Goal: Task Accomplishment & Management: Use online tool/utility

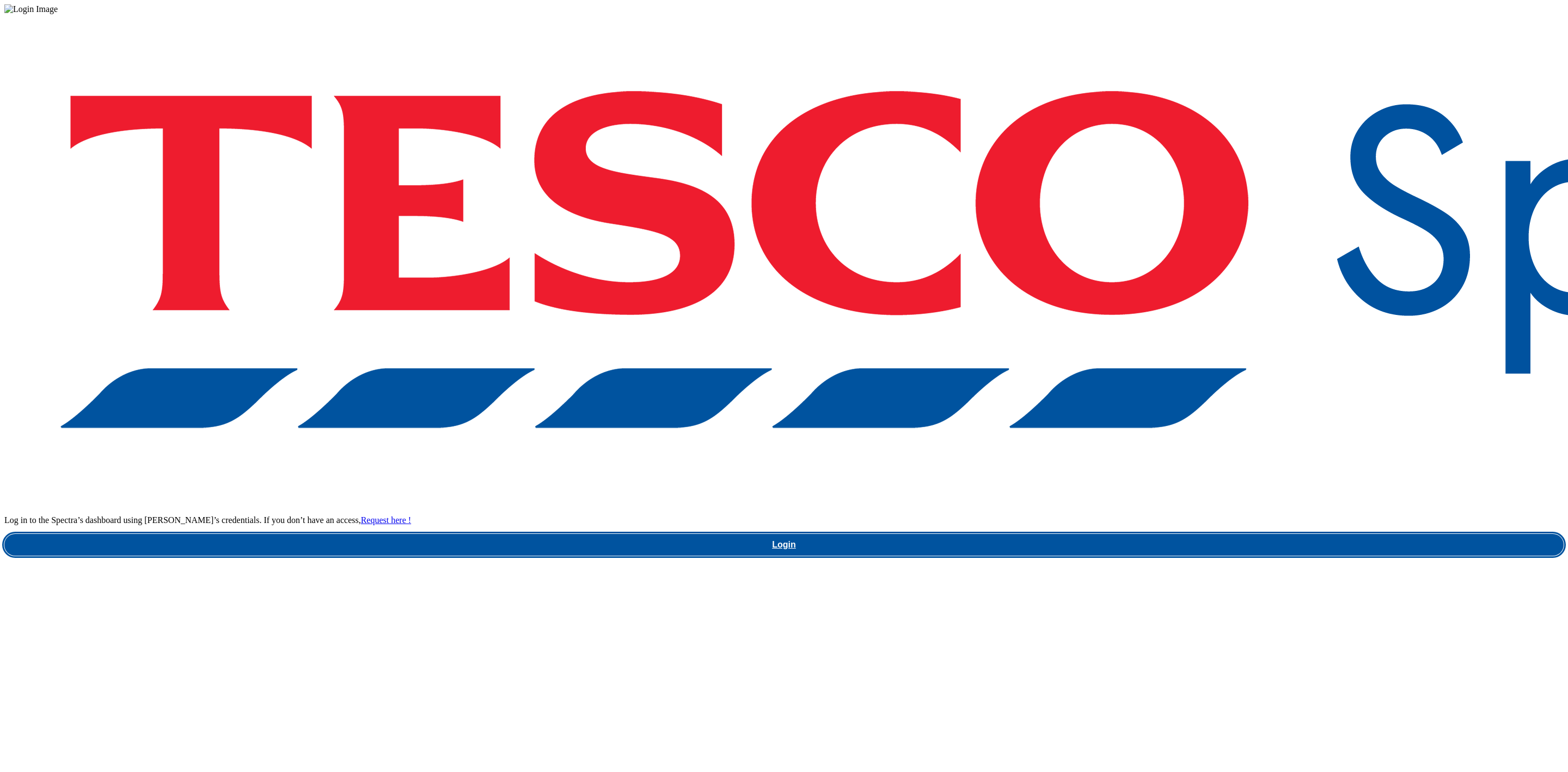
click at [1238, 534] on link "Login" at bounding box center [784, 545] width 1559 height 22
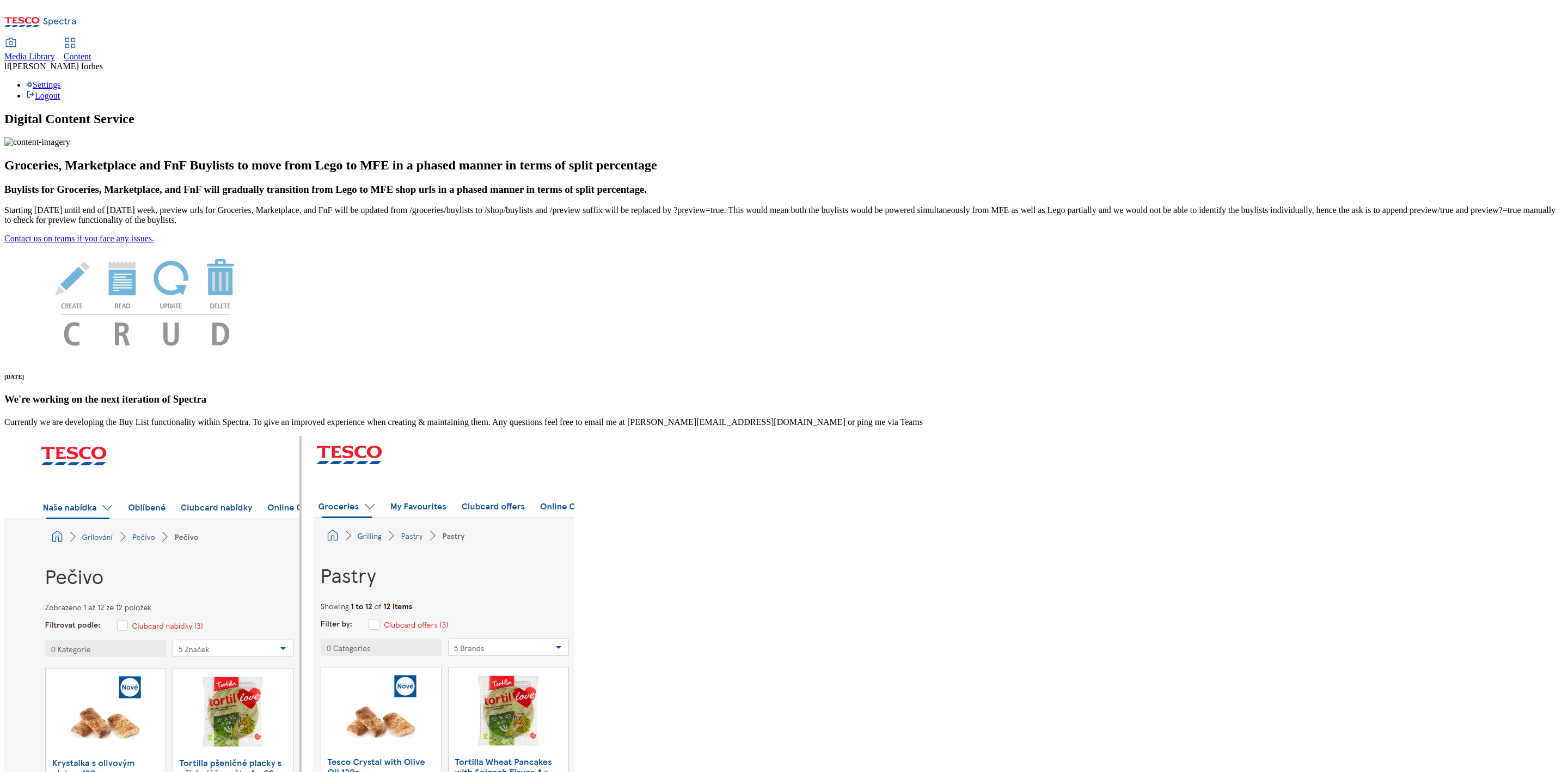
click at [91, 52] on span "Content" at bounding box center [77, 56] width 28 height 9
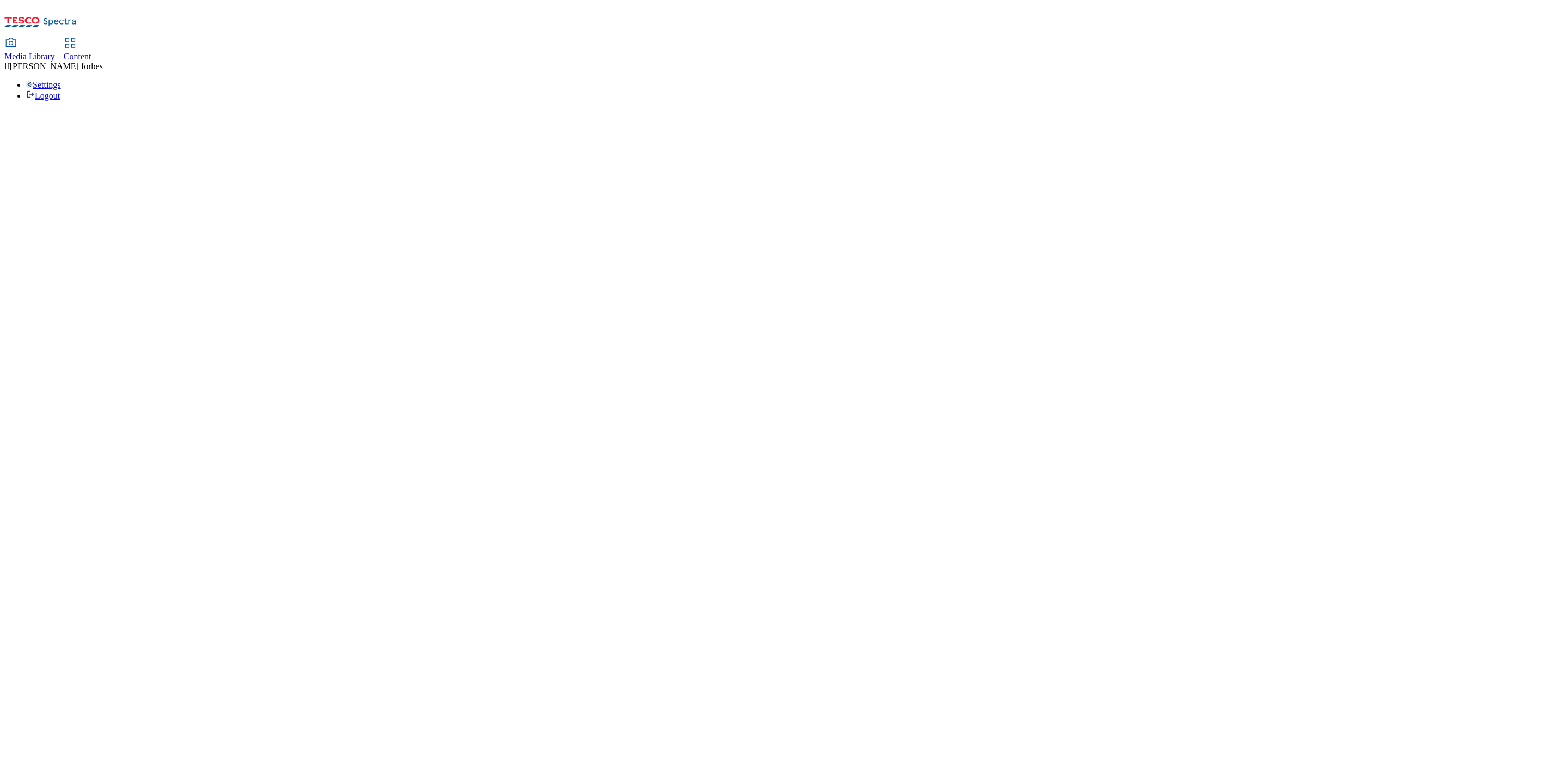
select select "ghs-uk"
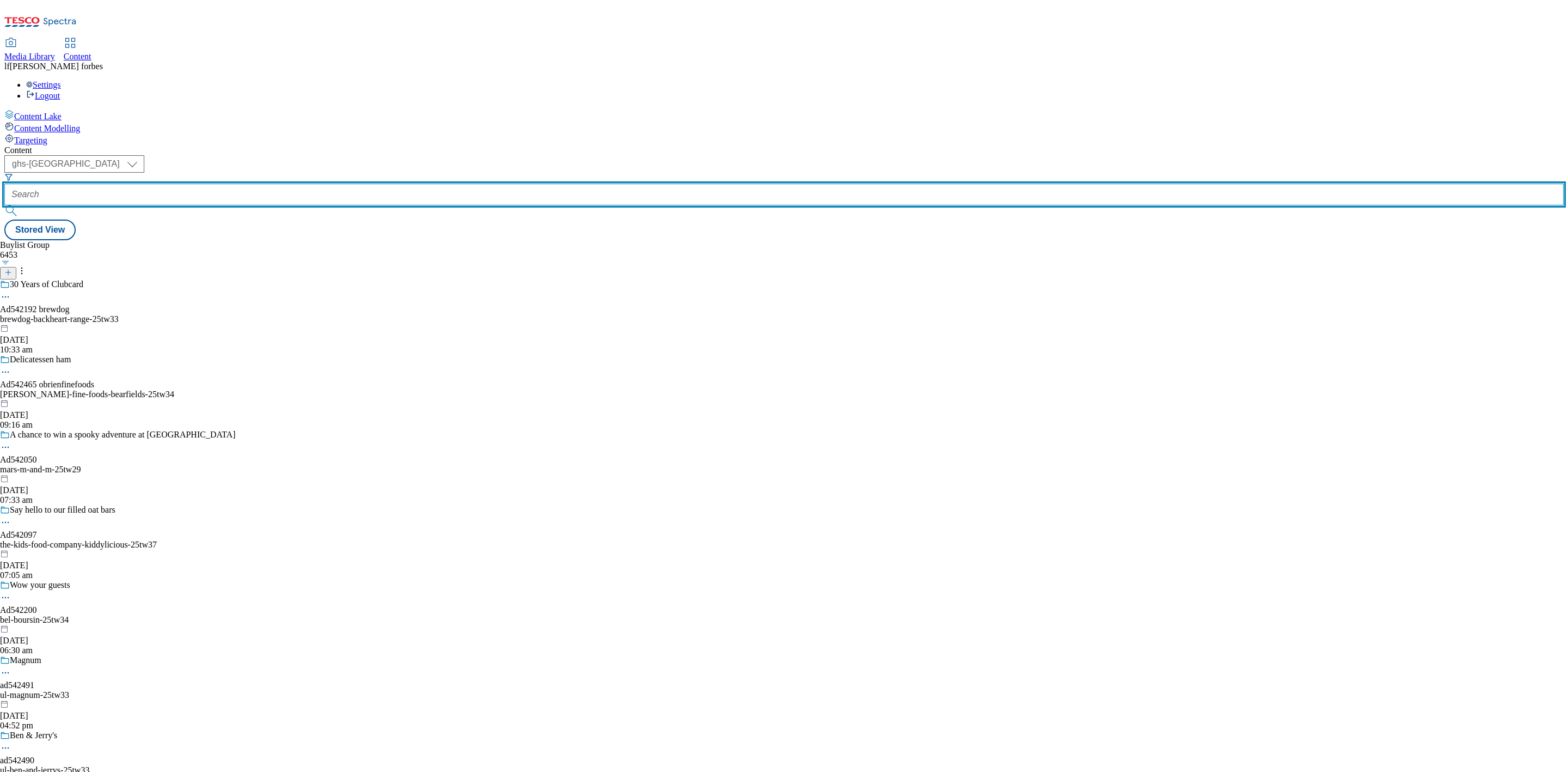
click at [263, 184] on input "text" at bounding box center [784, 195] width 1559 height 22
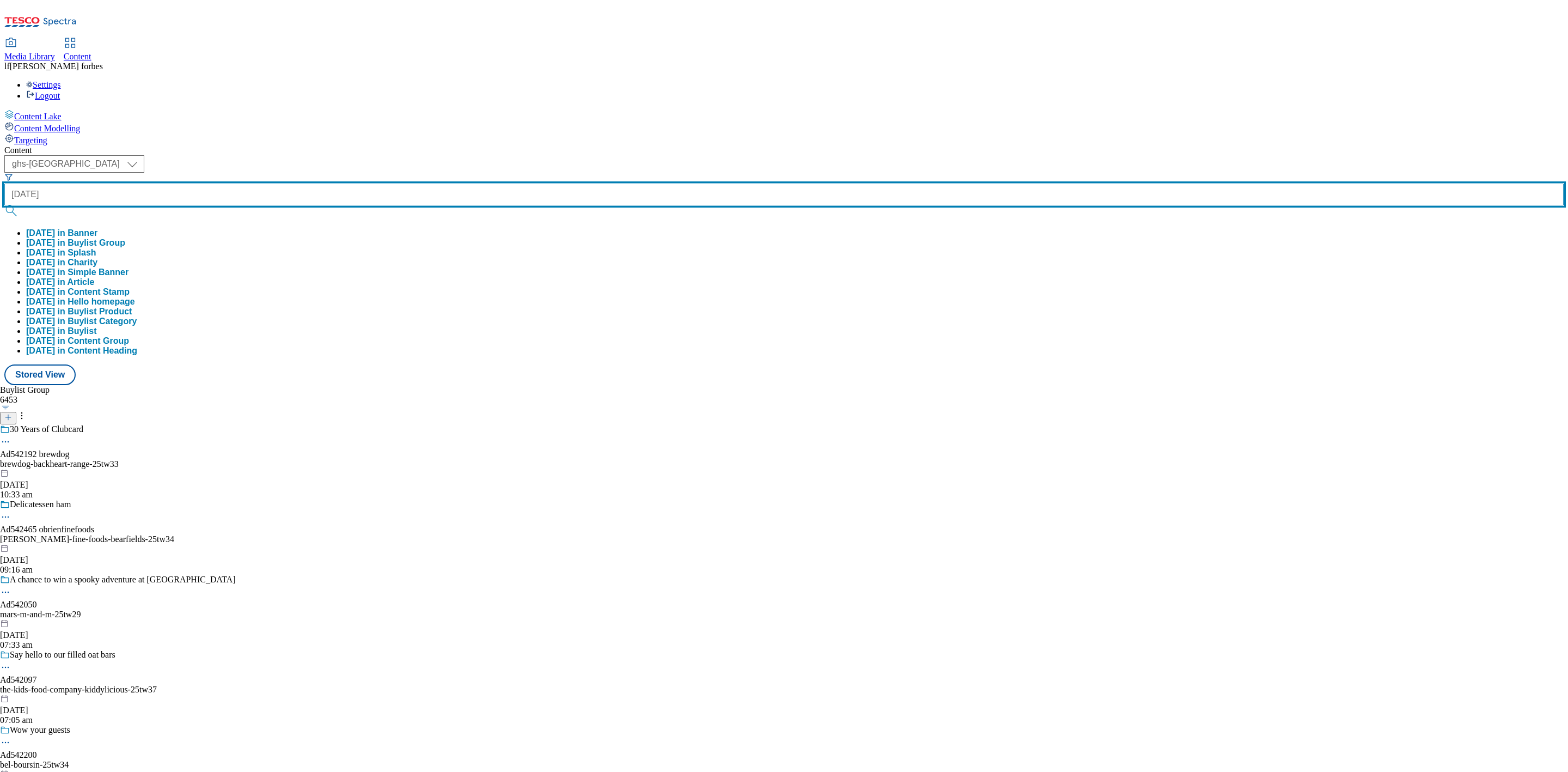
type input "halloween"
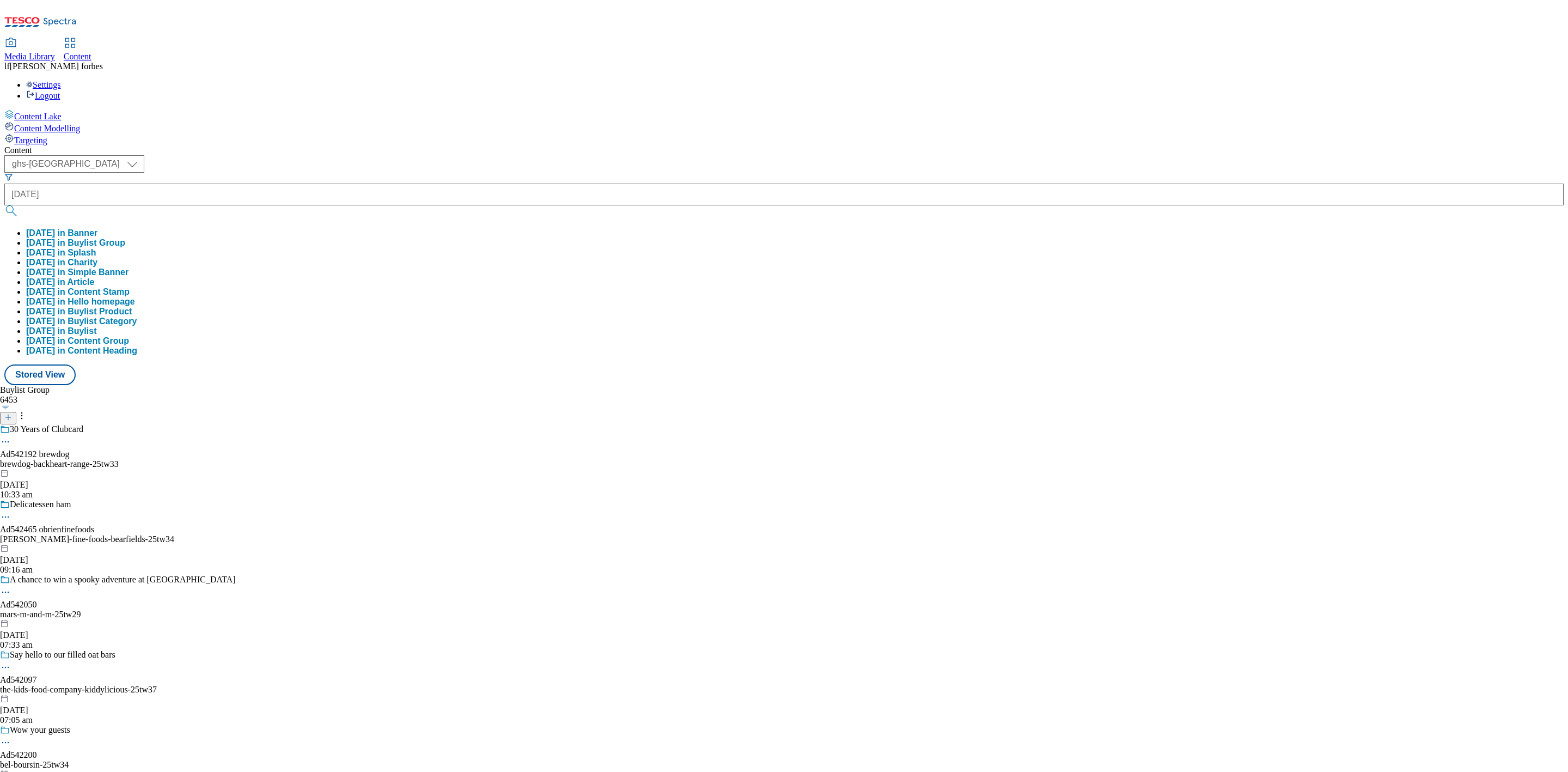
click at [20, 205] on button "submit" at bounding box center [11, 210] width 15 height 11
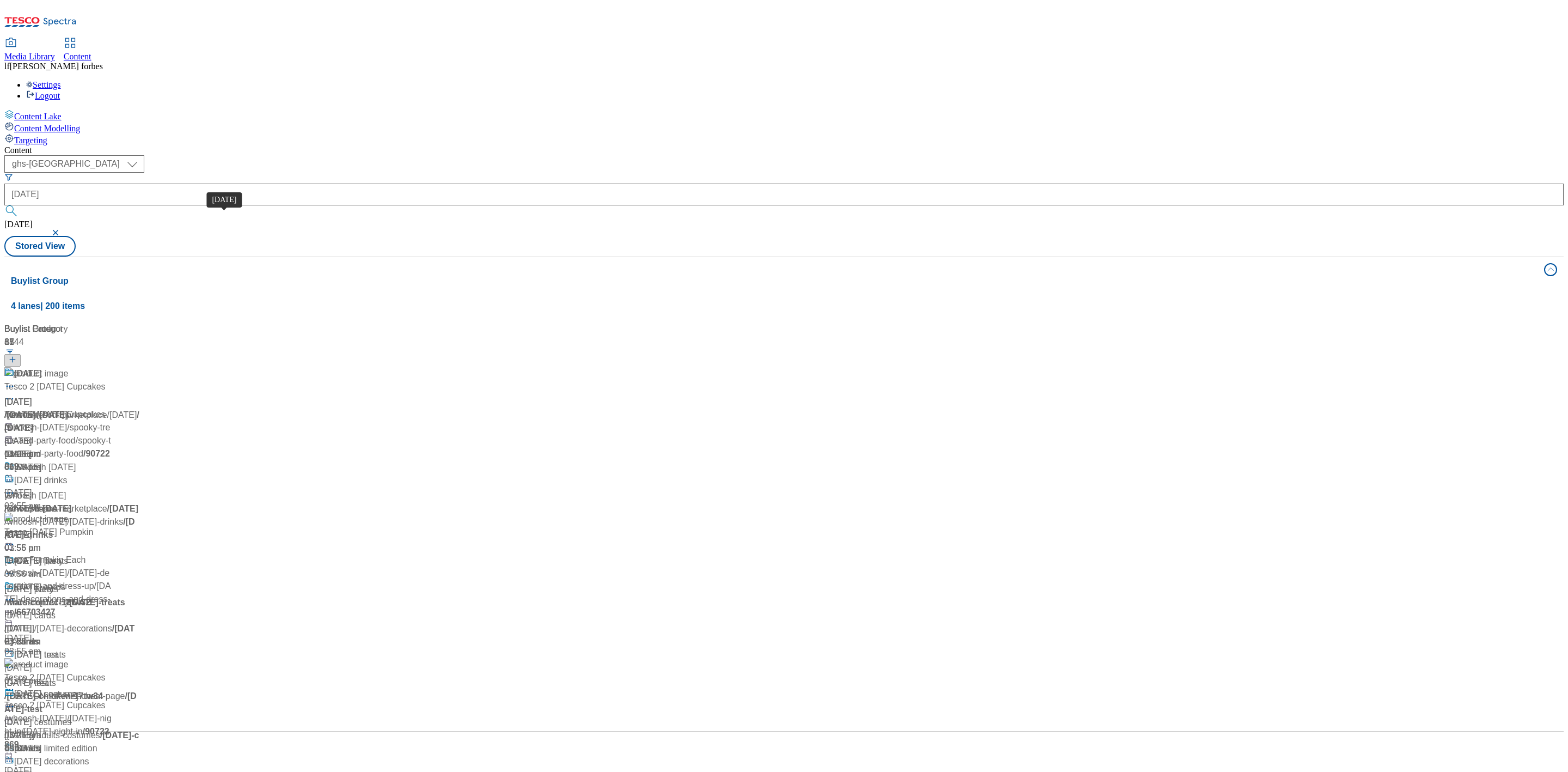
click at [41, 367] on div "Halloween" at bounding box center [28, 374] width 27 height 13
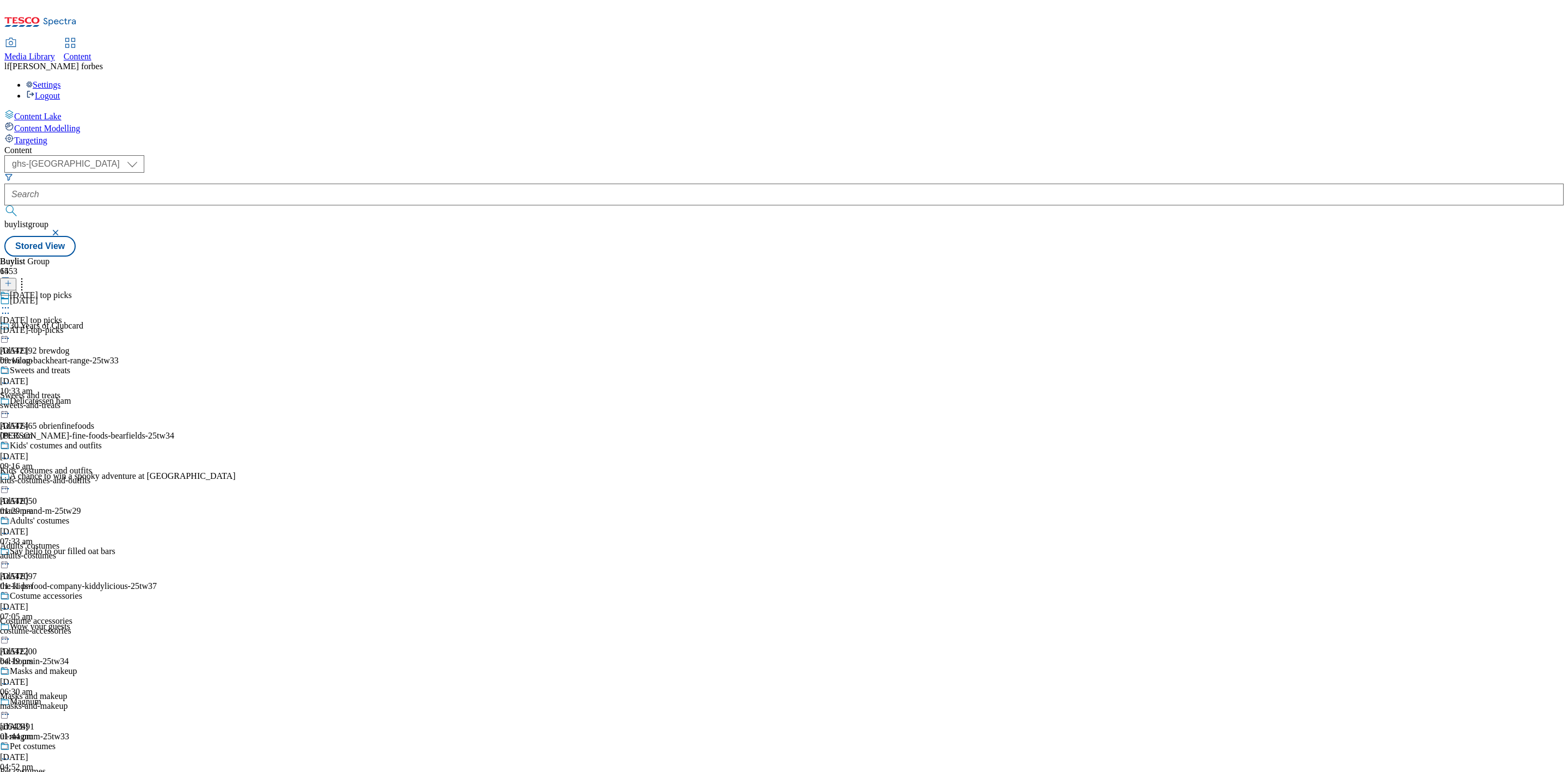
click at [102, 290] on div "Halloween top picks Halloween top picks halloween-top-picks 7 Oct 2025 09:16 am" at bounding box center [51, 327] width 102 height 75
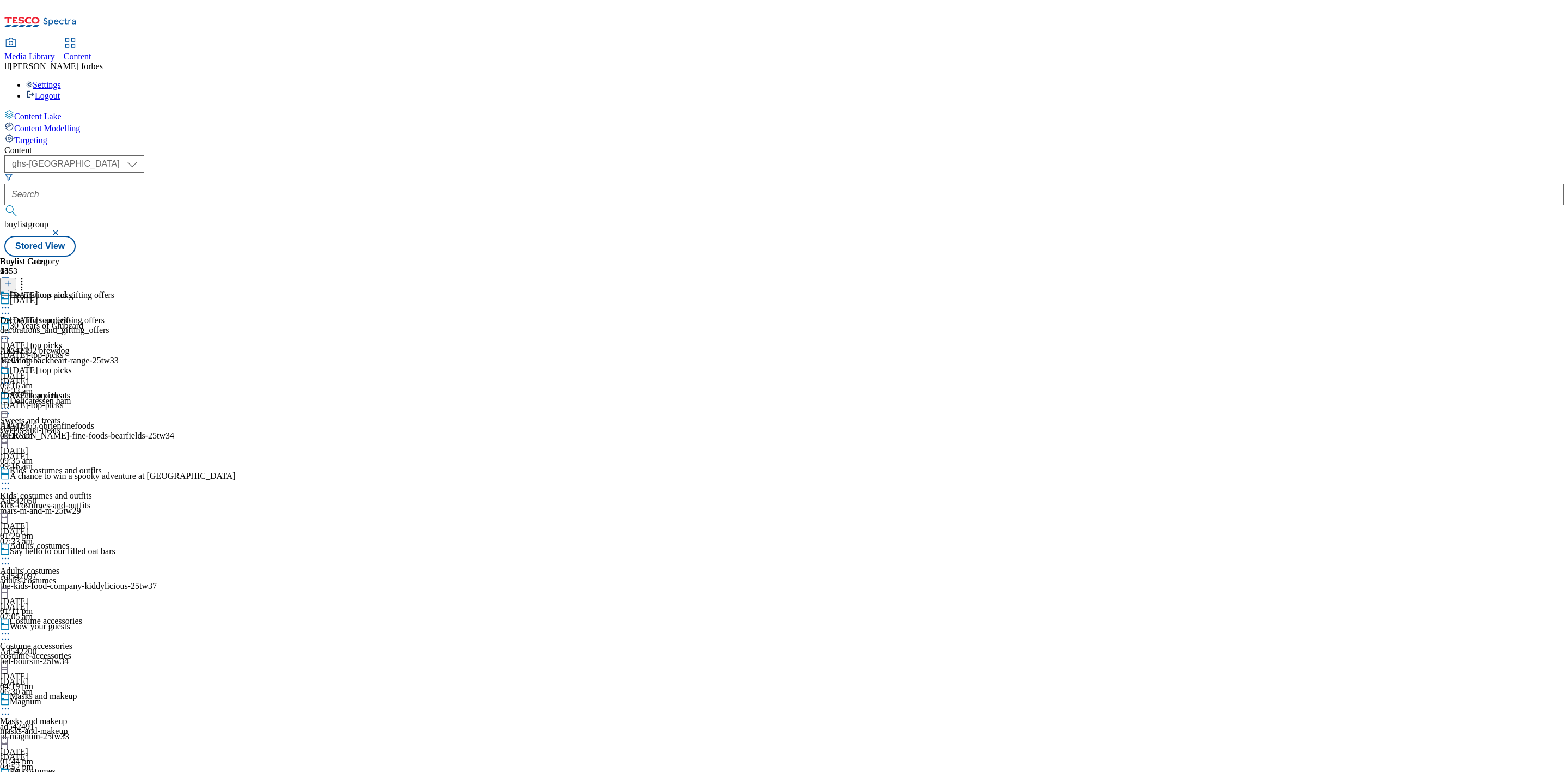
click at [11, 327] on icon at bounding box center [5, 332] width 11 height 11
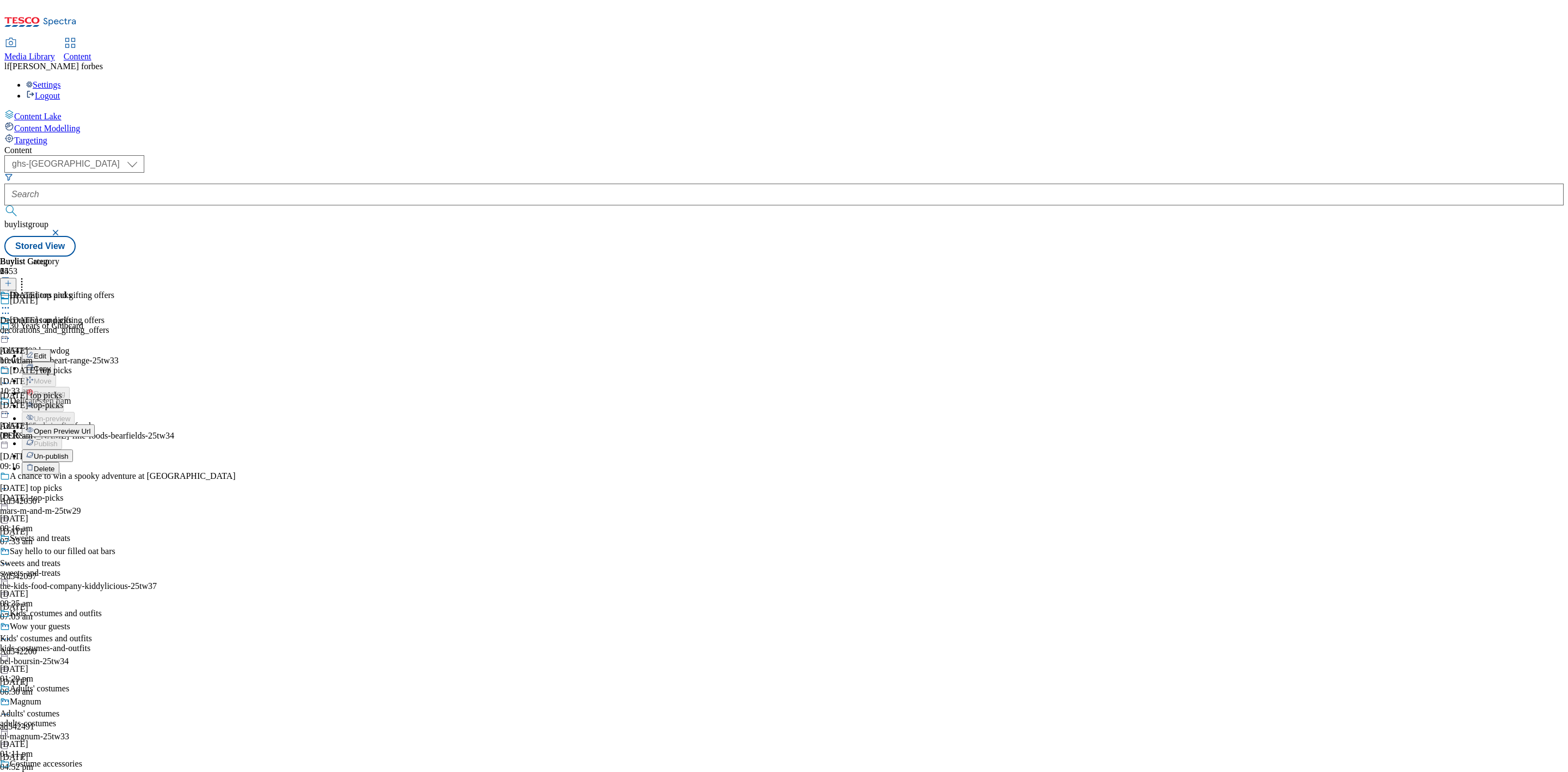
click at [68, 452] on span "Un-publish" at bounding box center [51, 456] width 35 height 8
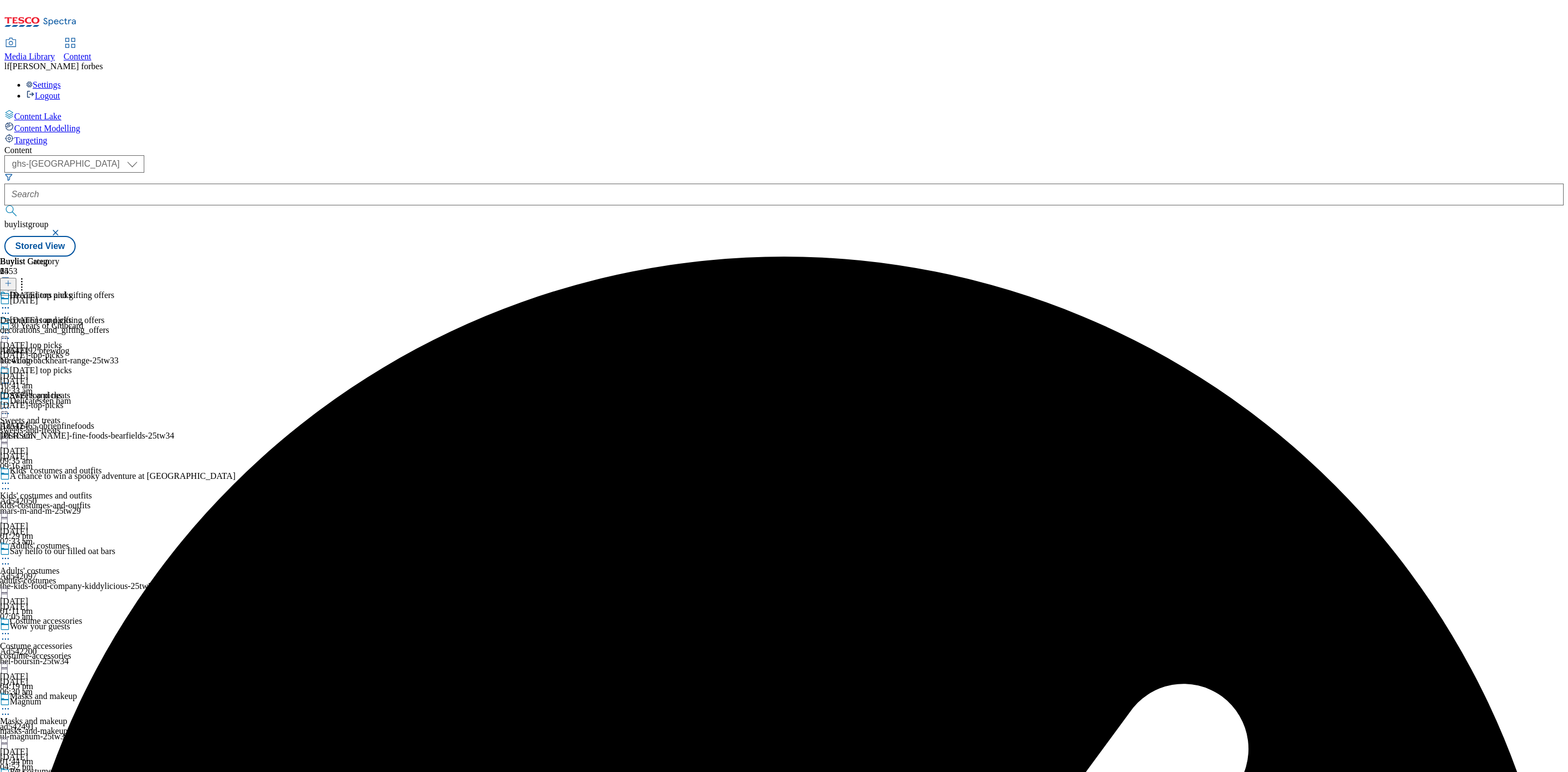
click at [11, 327] on icon at bounding box center [5, 332] width 11 height 11
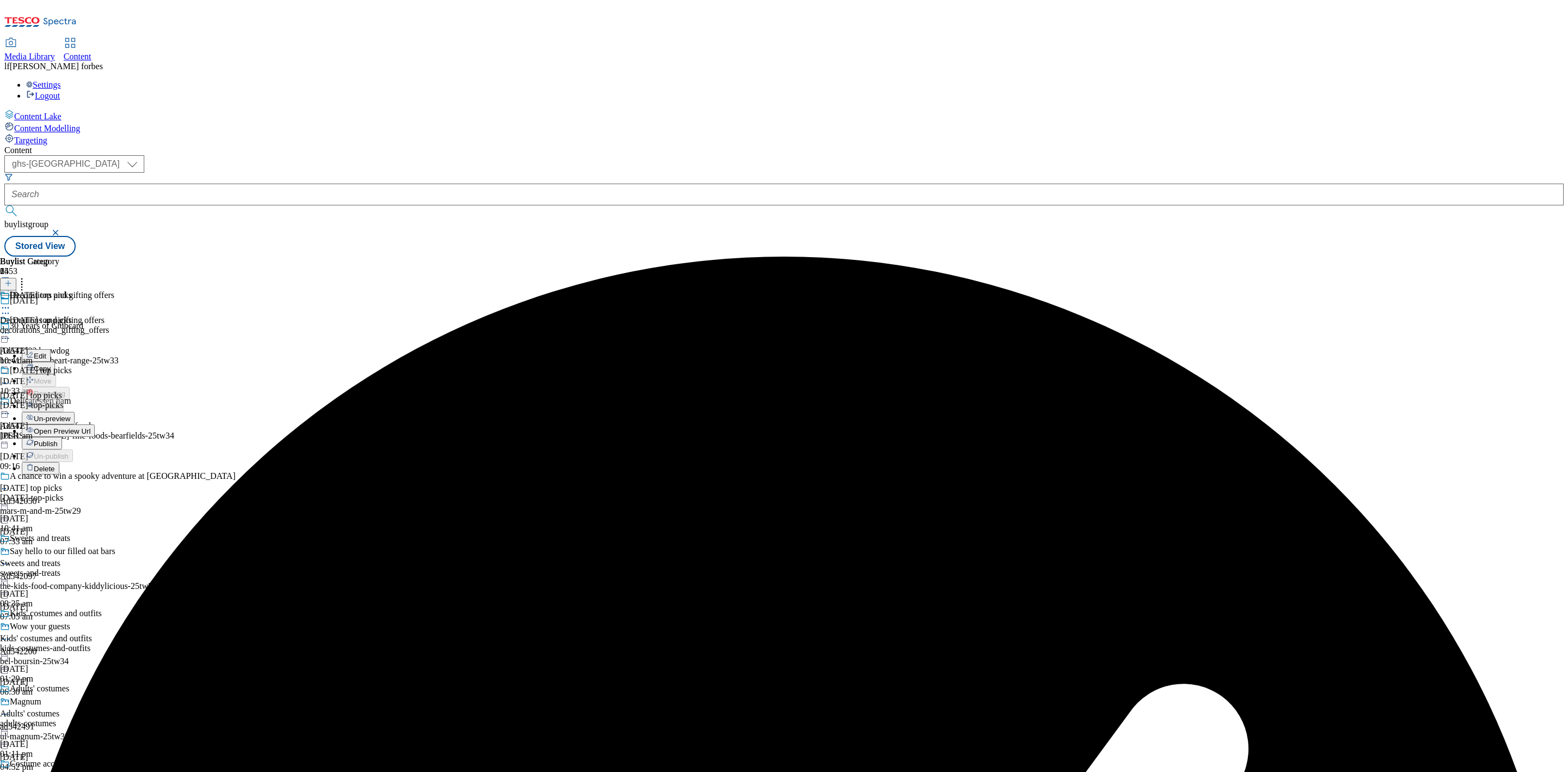
click at [71, 415] on span "Un-preview" at bounding box center [51, 418] width 36 height 8
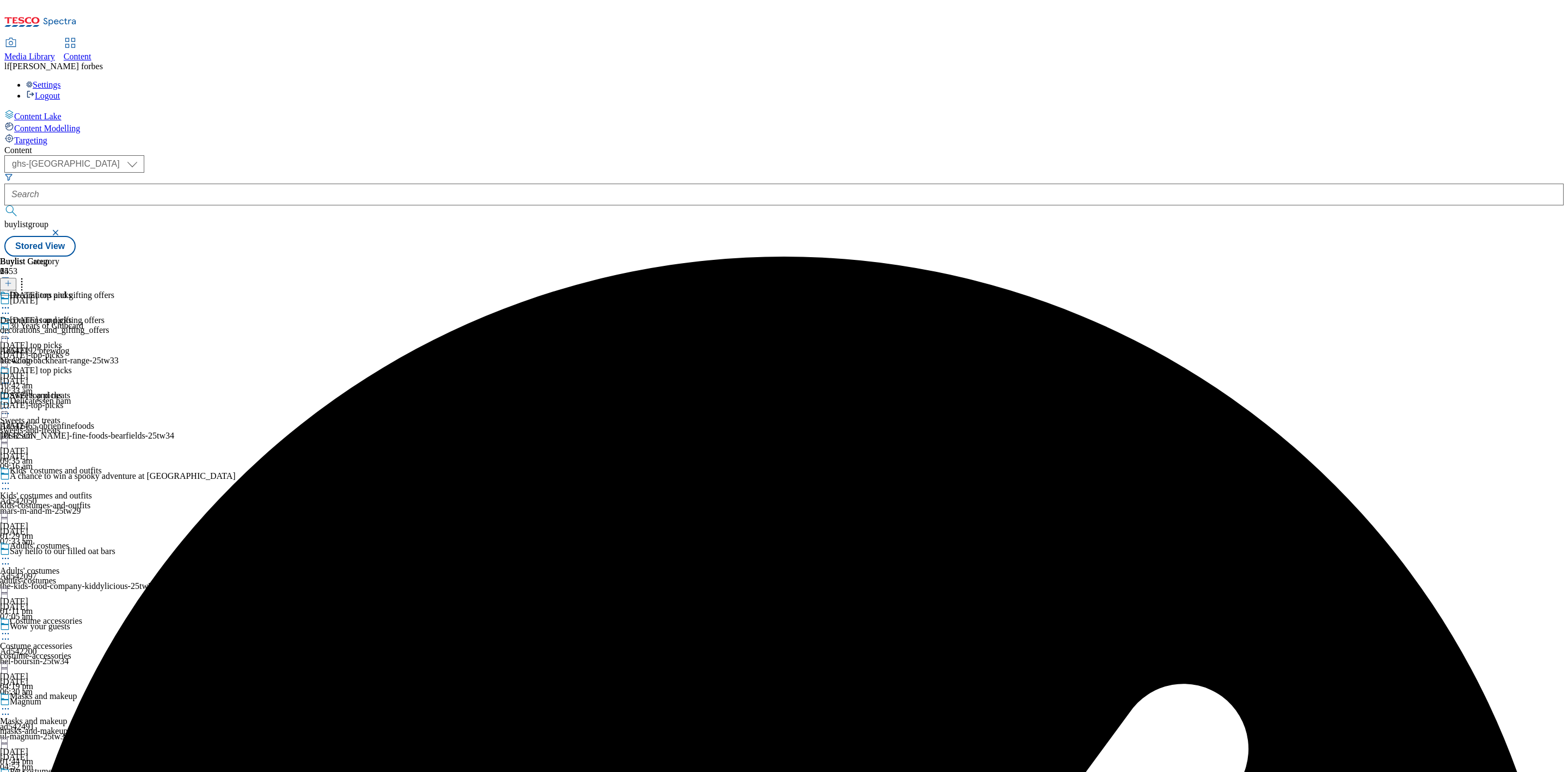
click at [23, 284] on circle at bounding box center [22, 284] width 1 height 1
click at [114, 313] on li "Reorder" at bounding box center [68, 319] width 93 height 14
click at [66, 313] on button "Reorder" at bounding box center [43, 319] width 43 height 14
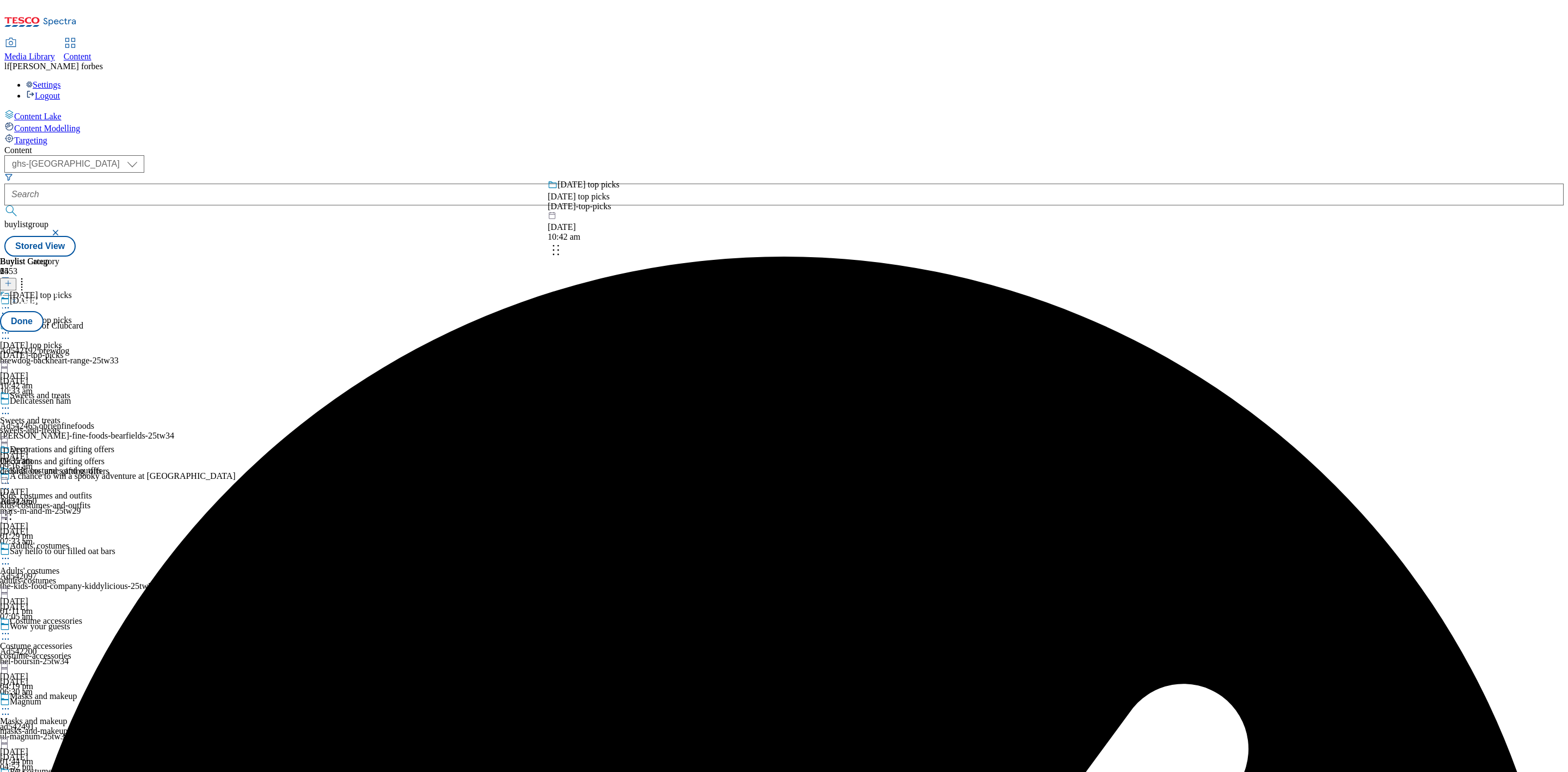
drag, startPoint x: 645, startPoint y: 327, endPoint x: 636, endPoint y: 221, distance: 106.4
click at [636, 221] on body "Icons icon_account icon_add icon_backward_link icon_basket icon_benefits icon_c…" at bounding box center [784, 130] width 1559 height 252
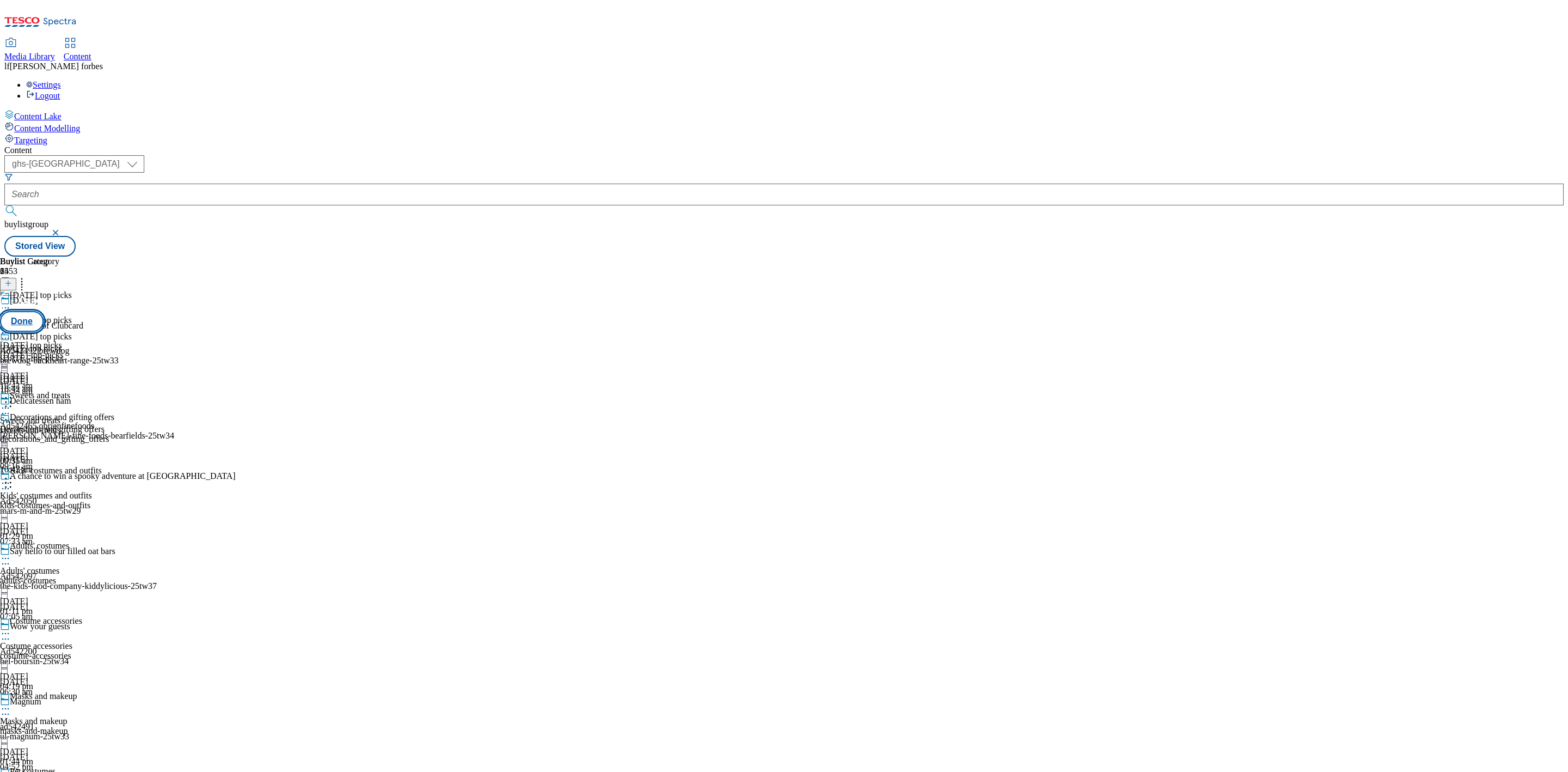
click at [43, 311] on button "Done" at bounding box center [21, 321] width 43 height 21
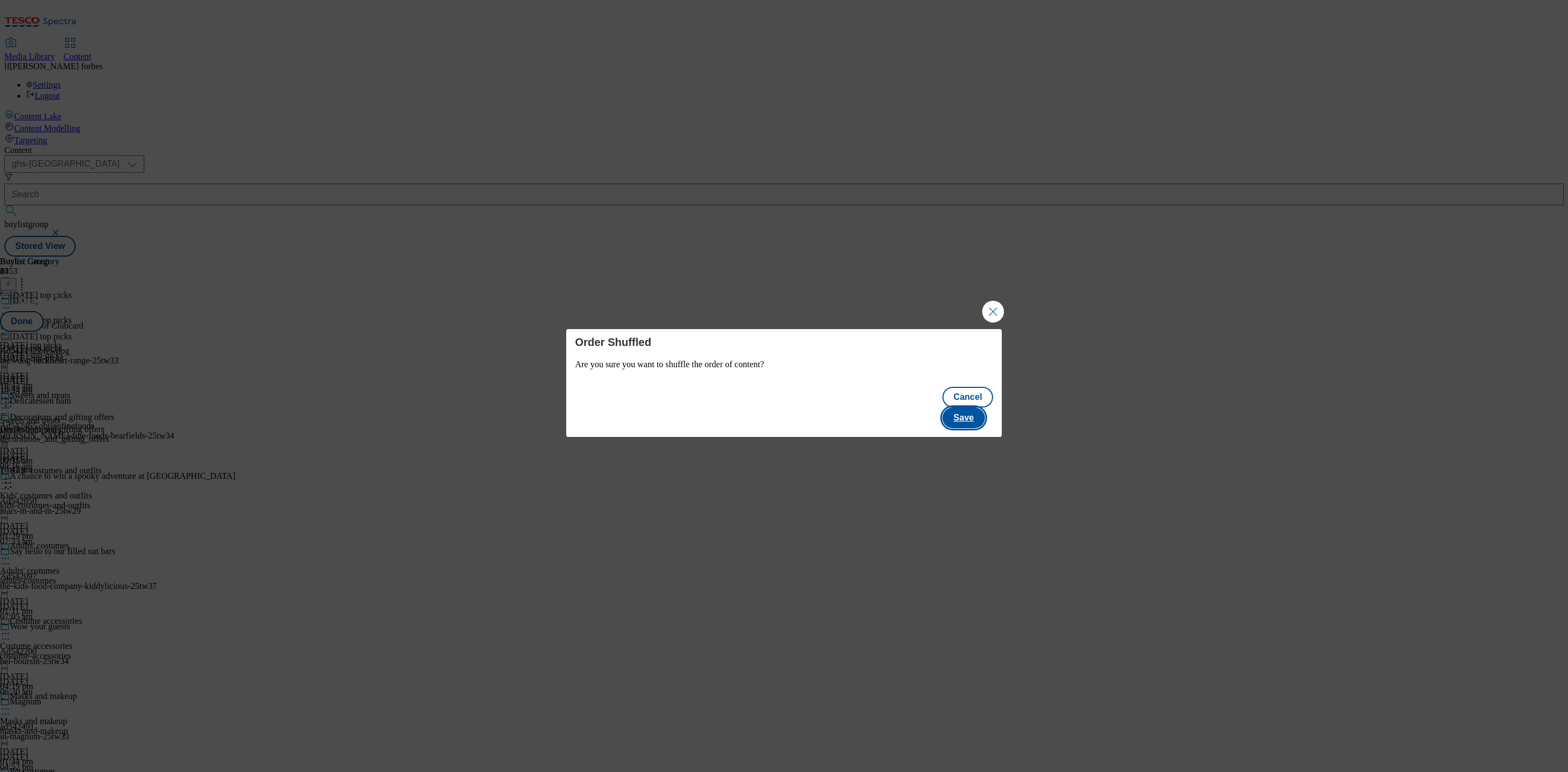
click at [966, 408] on button "Save" at bounding box center [963, 418] width 42 height 21
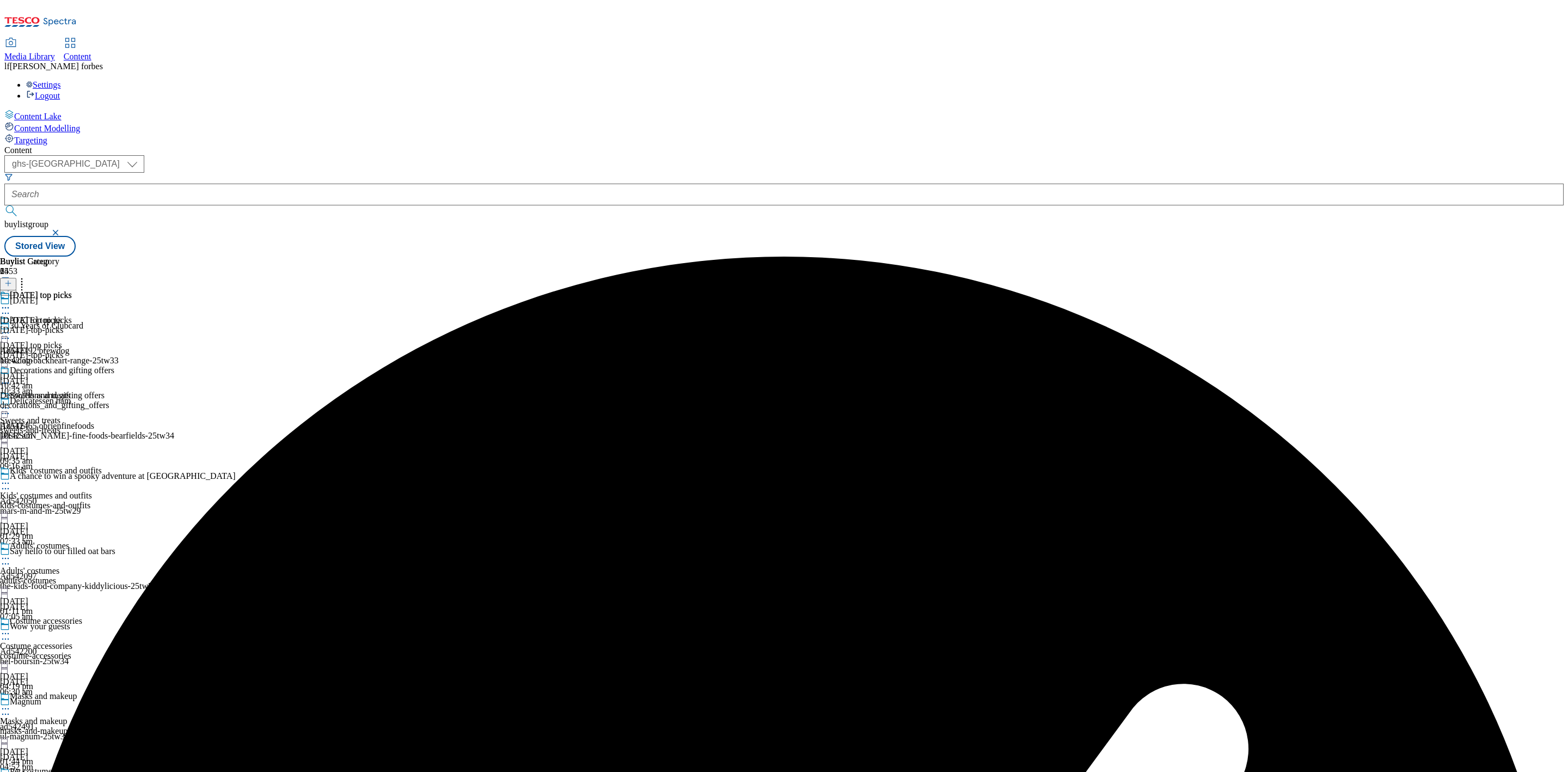
click at [102, 315] on div "Halloween top picks" at bounding box center [51, 327] width 102 height 25
click at [11, 327] on icon at bounding box center [5, 332] width 11 height 11
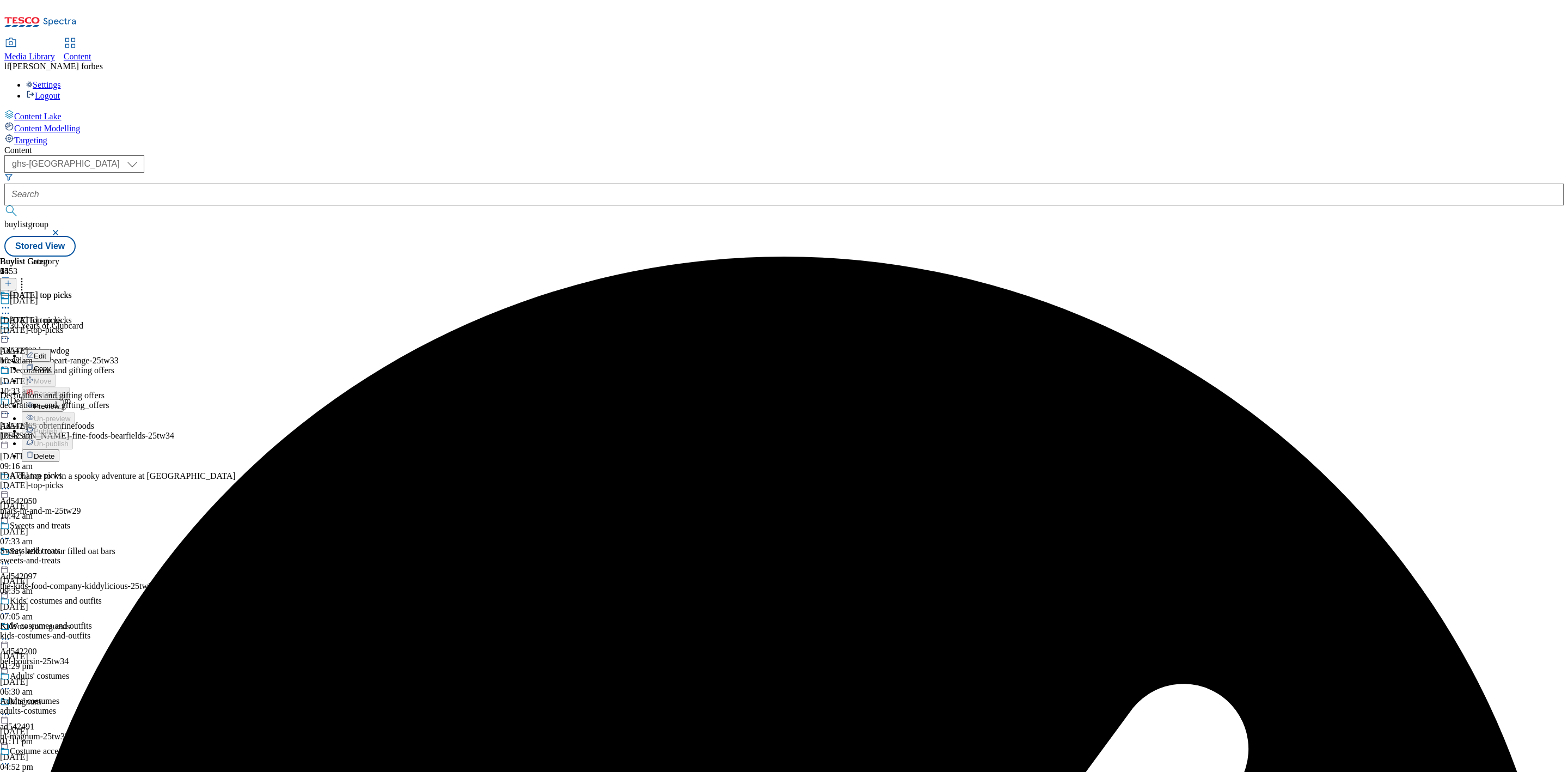
click at [59, 402] on span "Preview" at bounding box center [46, 406] width 26 height 8
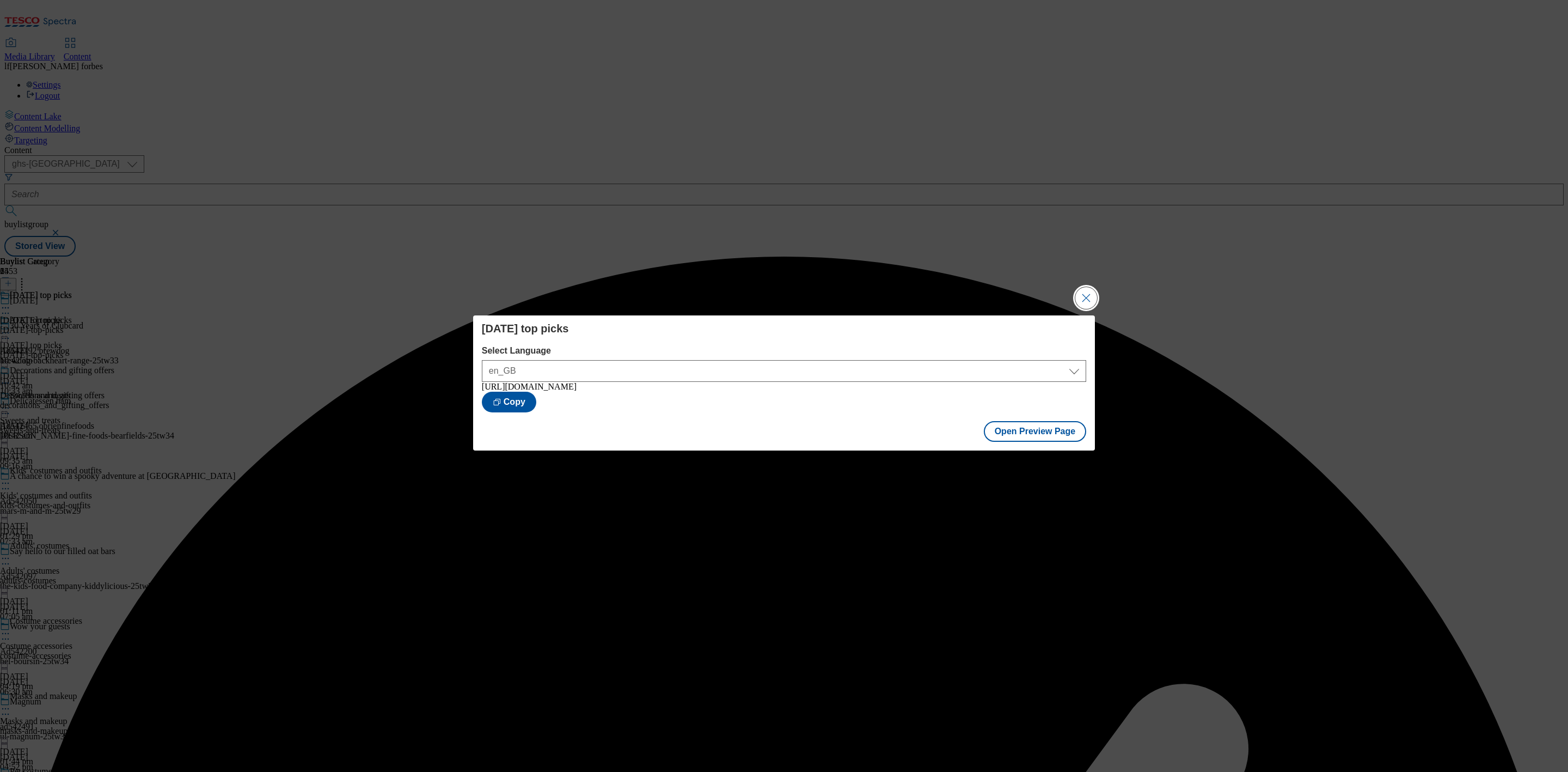
click at [1091, 288] on button "Close Modal" at bounding box center [1086, 298] width 22 height 22
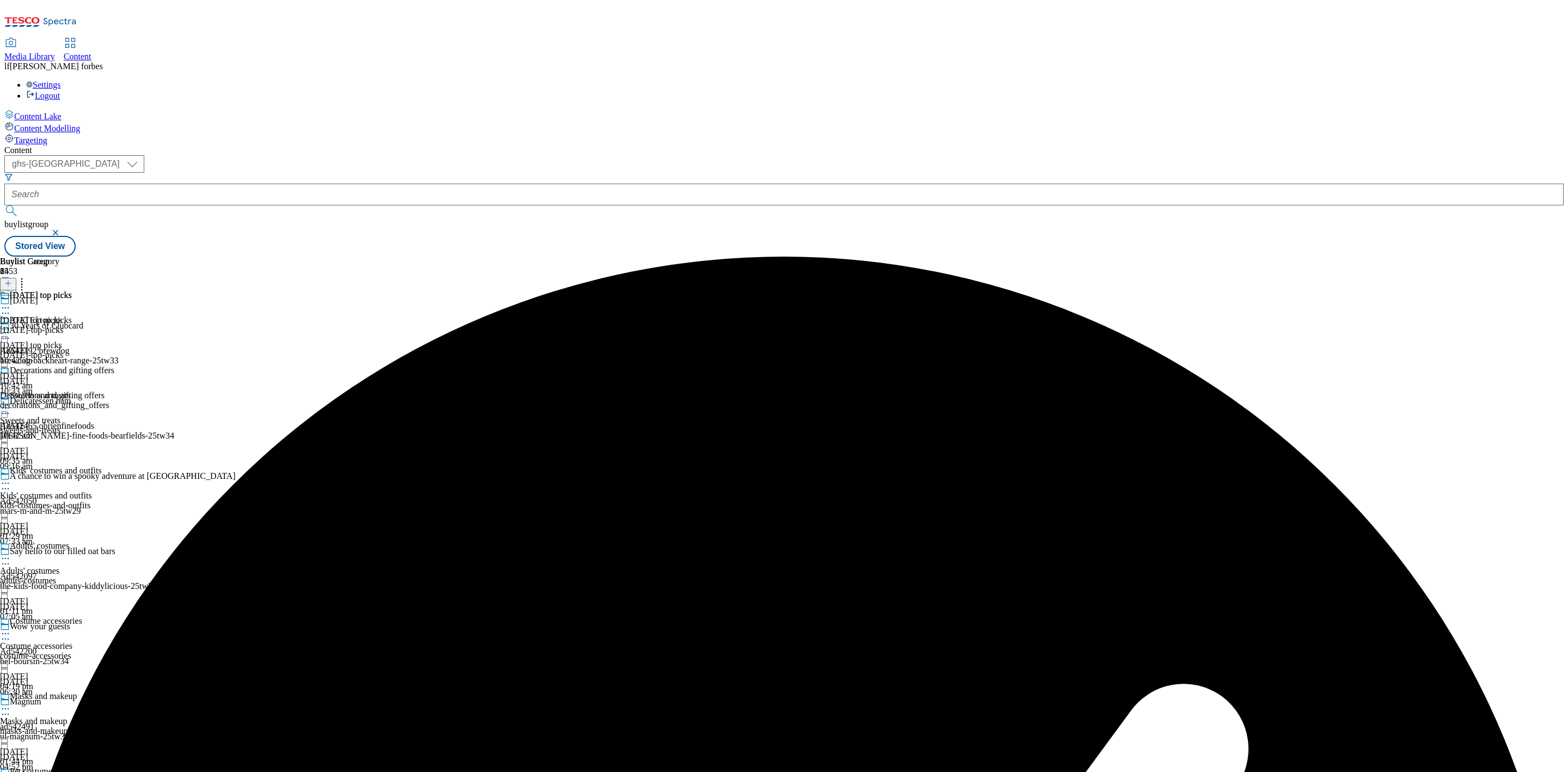
click at [11, 327] on icon at bounding box center [5, 332] width 11 height 11
click at [62, 437] on button "Publish" at bounding box center [42, 443] width 41 height 13
